Goal: Information Seeking & Learning: Compare options

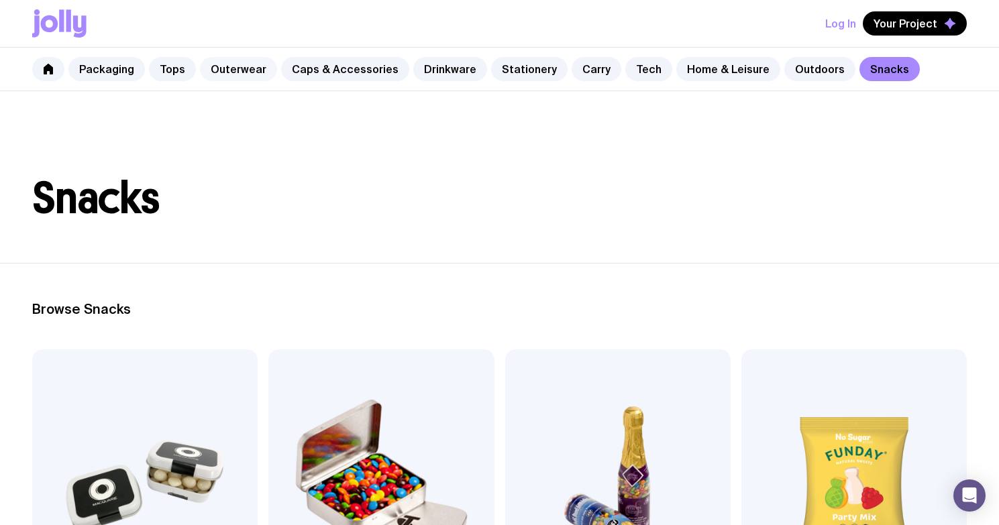
click at [235, 68] on link "Outerwear" at bounding box center [238, 69] width 77 height 24
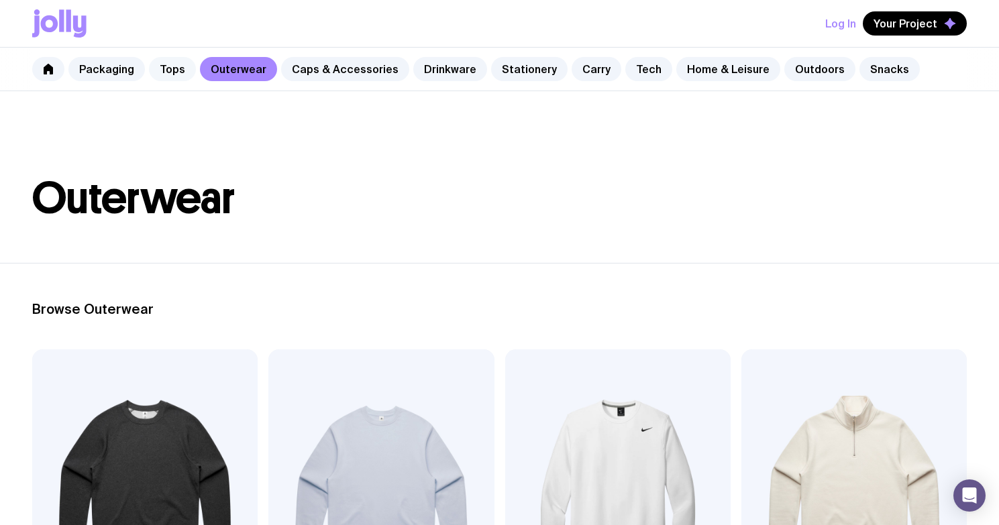
click at [160, 71] on link "Tops" at bounding box center [172, 69] width 47 height 24
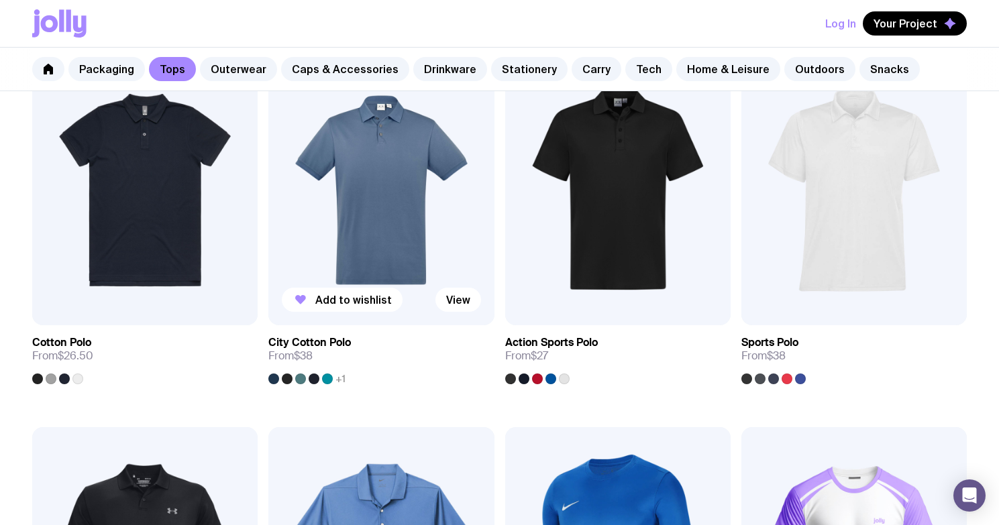
scroll to position [600, 0]
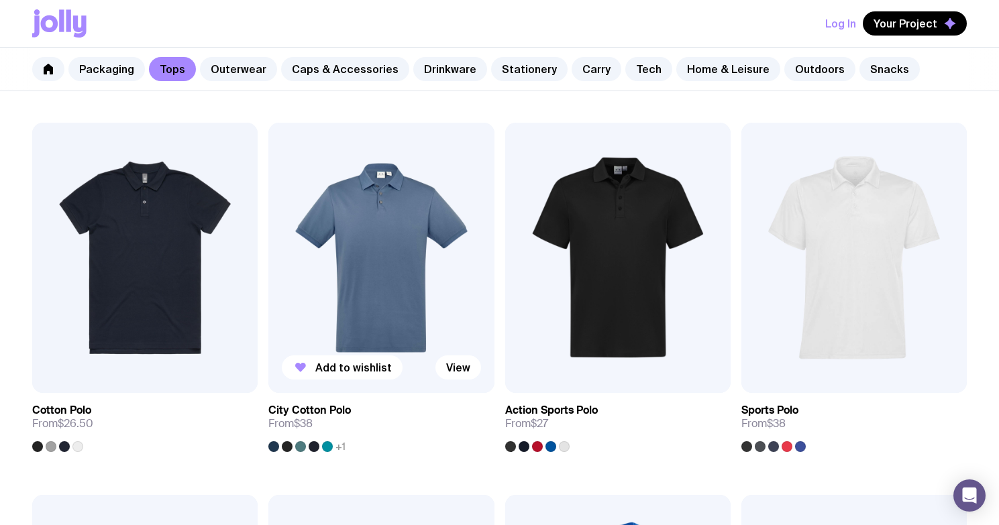
click at [399, 223] on img at bounding box center [380, 258] width 225 height 271
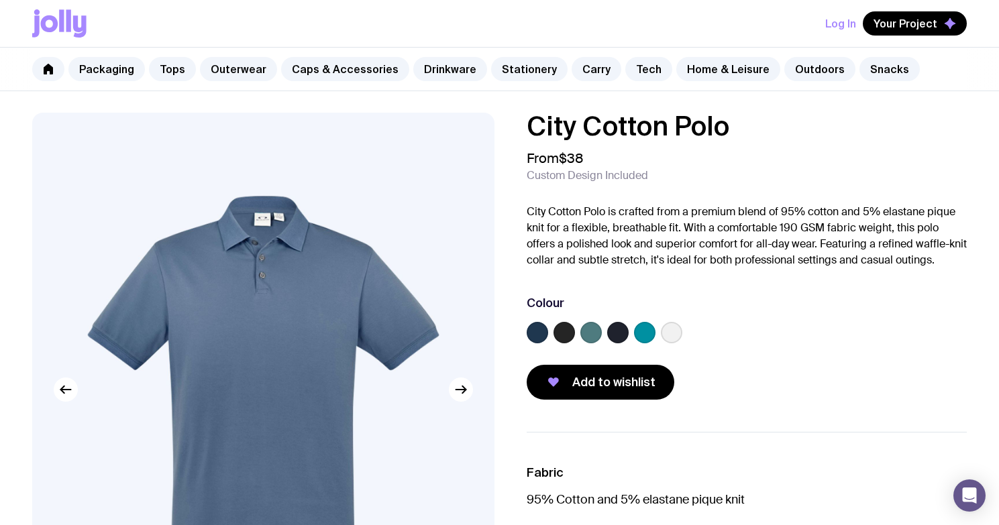
click at [538, 332] on label at bounding box center [537, 332] width 21 height 21
click at [0, 0] on input "radio" at bounding box center [0, 0] width 0 height 0
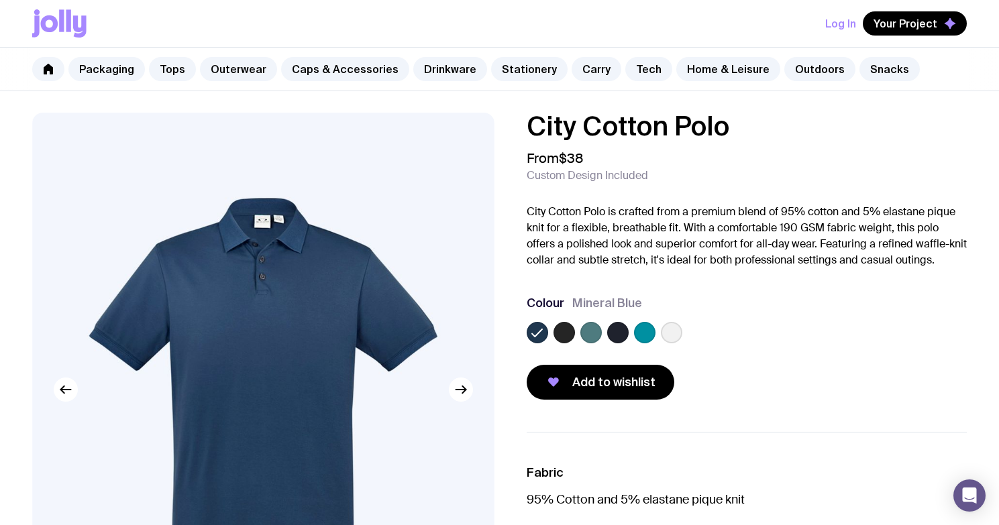
click at [564, 331] on label at bounding box center [563, 332] width 21 height 21
click at [0, 0] on input "radio" at bounding box center [0, 0] width 0 height 0
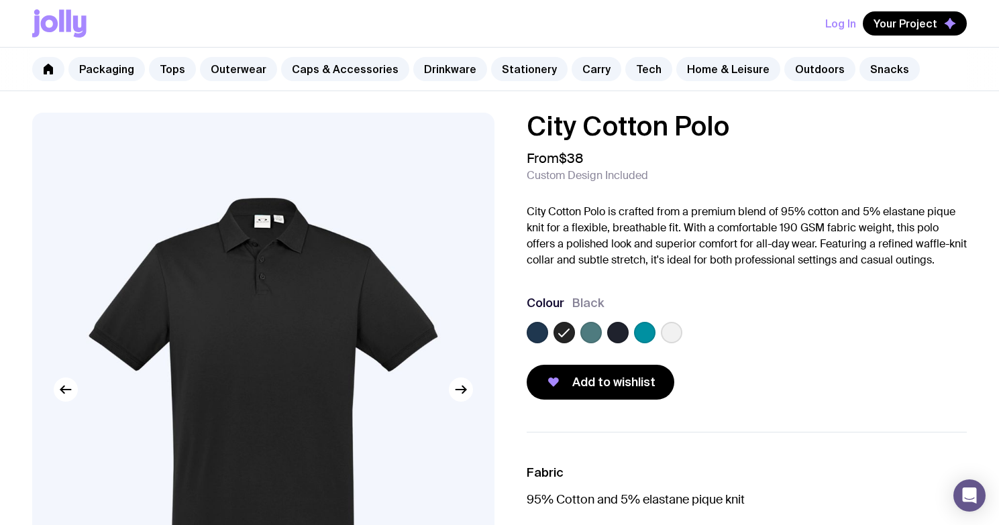
click at [598, 331] on label at bounding box center [590, 332] width 21 height 21
click at [0, 0] on input "radio" at bounding box center [0, 0] width 0 height 0
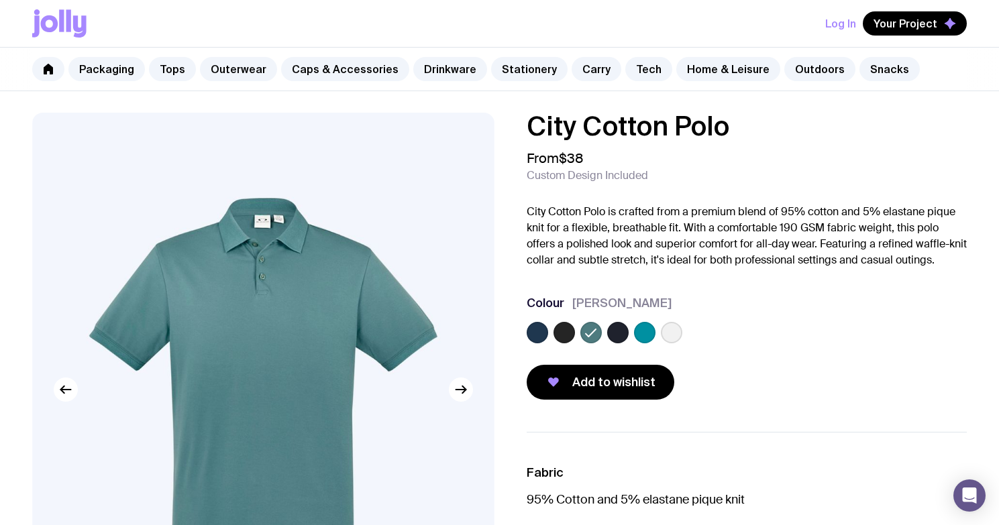
click at [613, 331] on label at bounding box center [617, 332] width 21 height 21
click at [0, 0] on input "radio" at bounding box center [0, 0] width 0 height 0
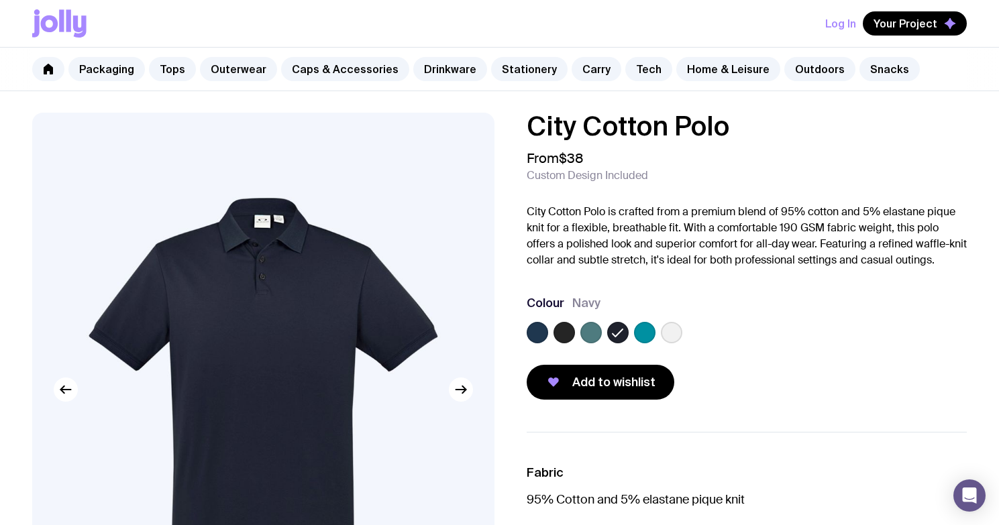
click at [642, 329] on label at bounding box center [644, 332] width 21 height 21
click at [0, 0] on input "radio" at bounding box center [0, 0] width 0 height 0
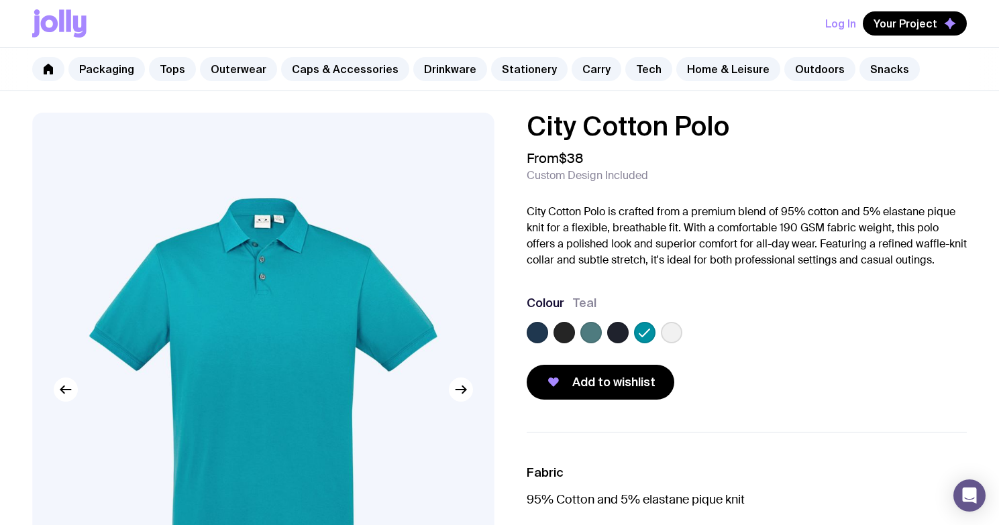
click at [666, 328] on label at bounding box center [671, 332] width 21 height 21
click at [0, 0] on input "radio" at bounding box center [0, 0] width 0 height 0
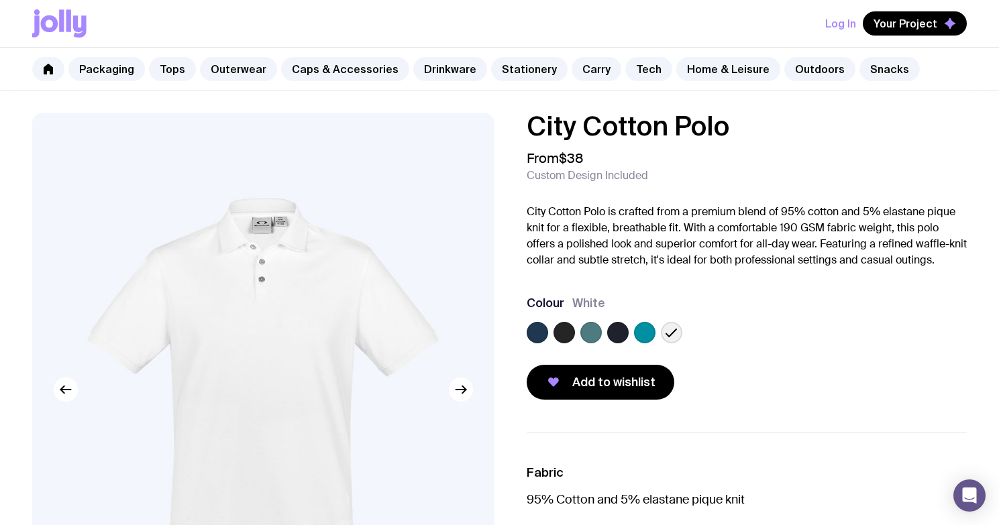
click at [544, 331] on label at bounding box center [537, 332] width 21 height 21
click at [0, 0] on input "radio" at bounding box center [0, 0] width 0 height 0
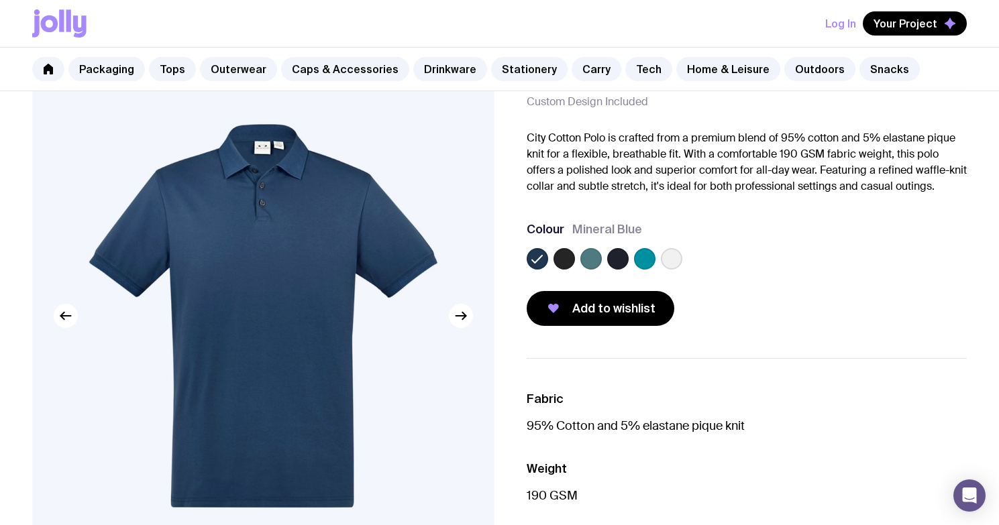
scroll to position [73, 0]
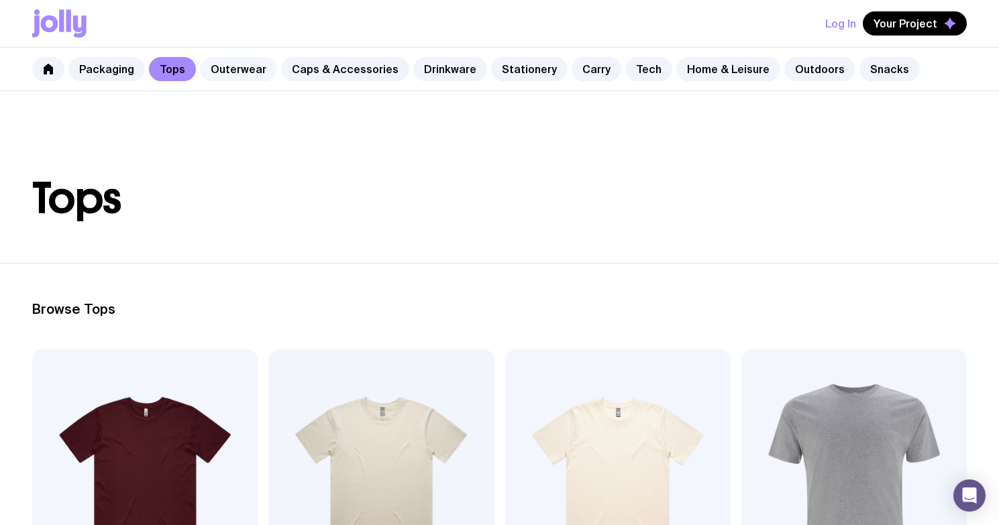
click at [248, 64] on link "Outerwear" at bounding box center [238, 69] width 77 height 24
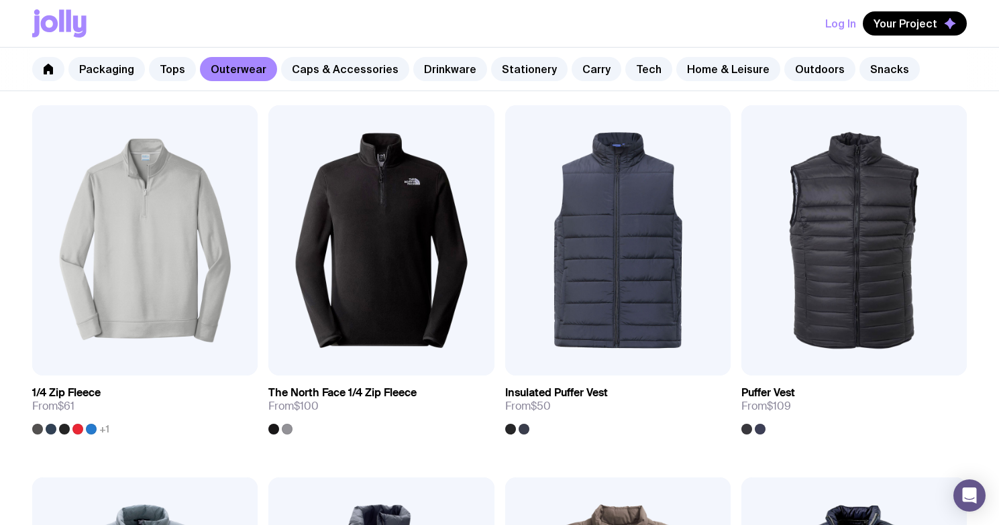
scroll to position [618, 0]
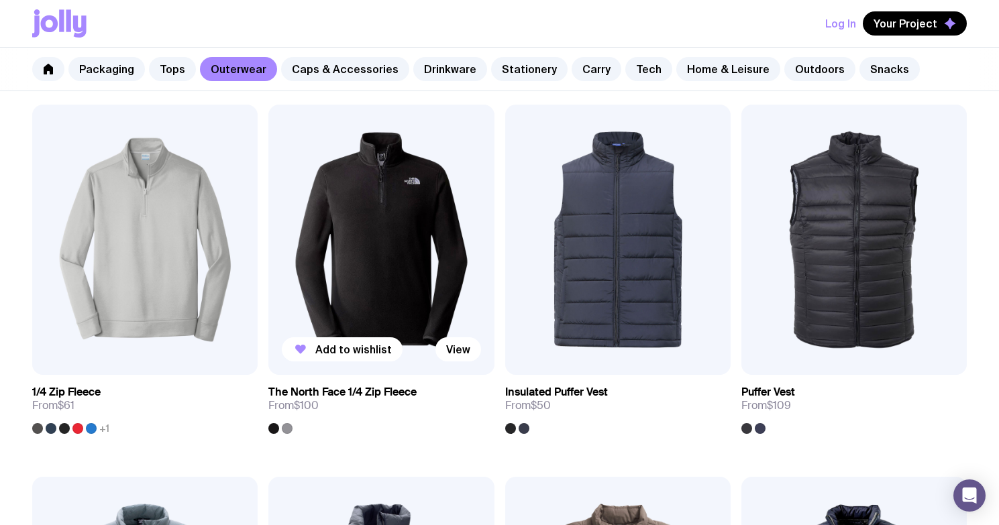
click at [379, 225] on img at bounding box center [380, 240] width 225 height 271
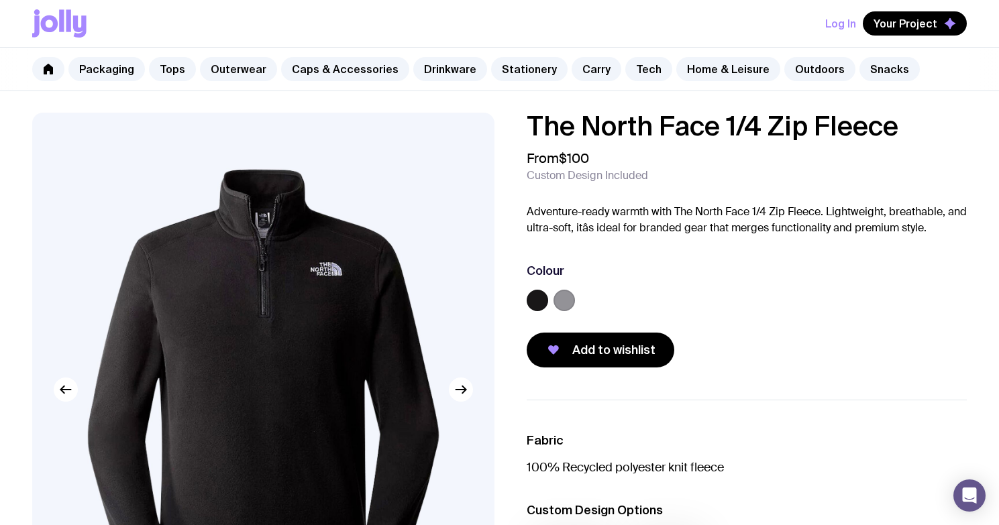
click at [570, 299] on label at bounding box center [563, 300] width 21 height 21
click at [0, 0] on input "radio" at bounding box center [0, 0] width 0 height 0
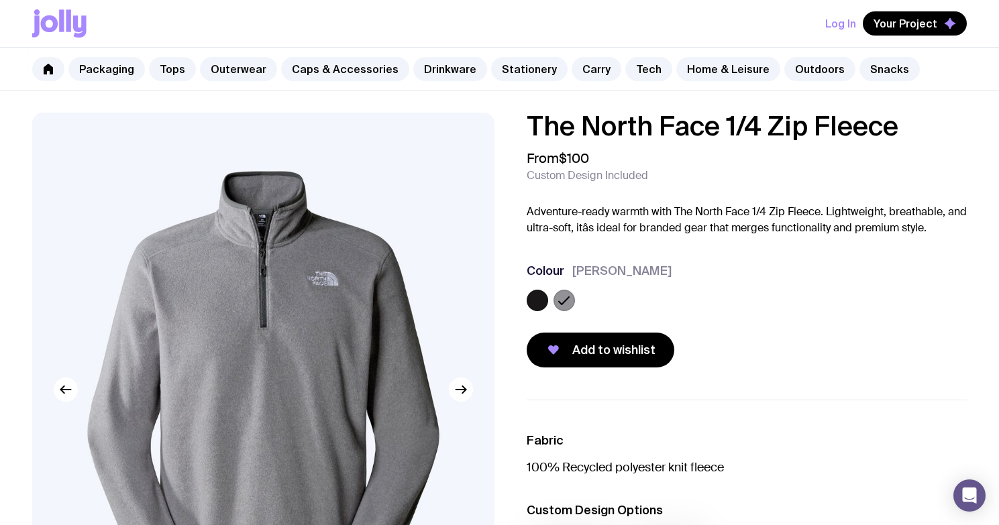
click at [533, 297] on label at bounding box center [537, 300] width 21 height 21
click at [0, 0] on input "radio" at bounding box center [0, 0] width 0 height 0
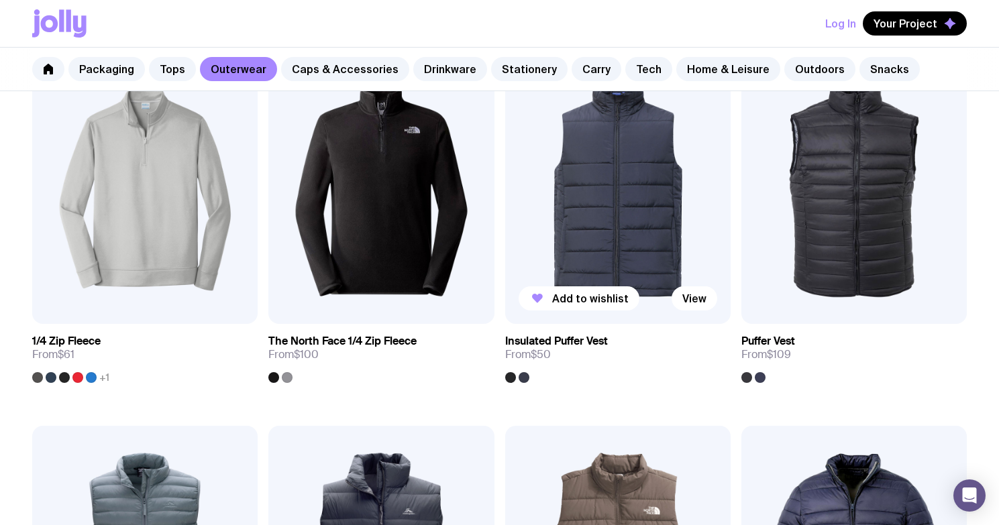
scroll to position [738, 0]
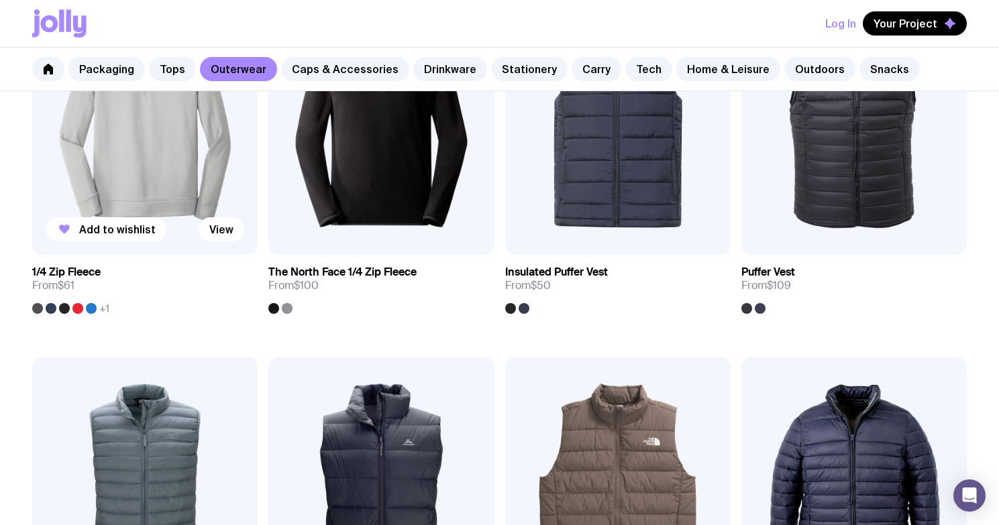
click at [113, 166] on img at bounding box center [144, 120] width 225 height 271
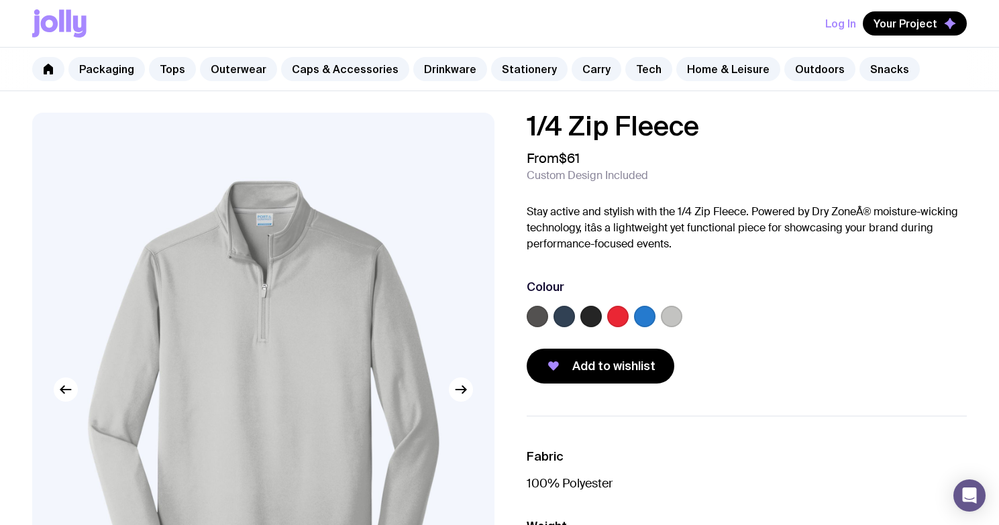
scroll to position [5, 0]
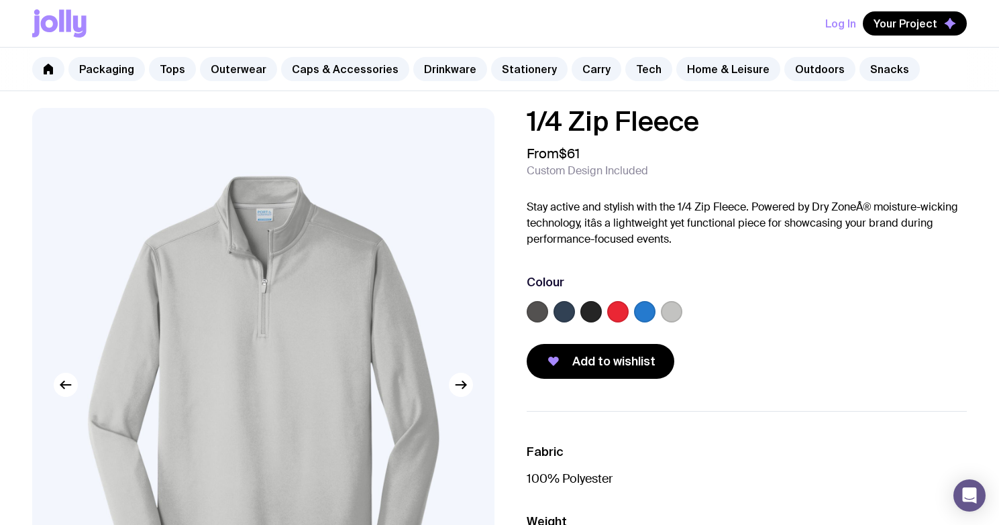
click at [556, 315] on label at bounding box center [563, 311] width 21 height 21
click at [0, 0] on input "radio" at bounding box center [0, 0] width 0 height 0
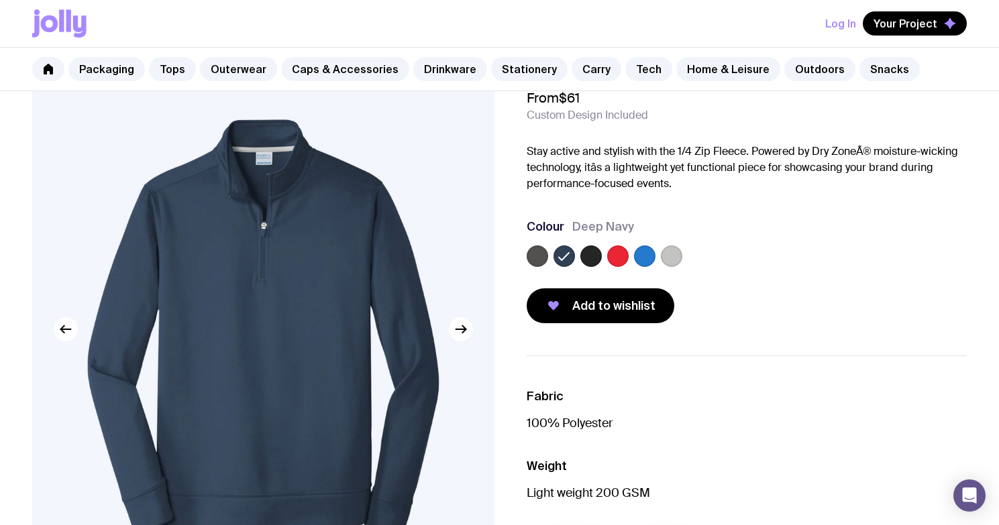
scroll to position [65, 0]
